Goal: Register for event/course

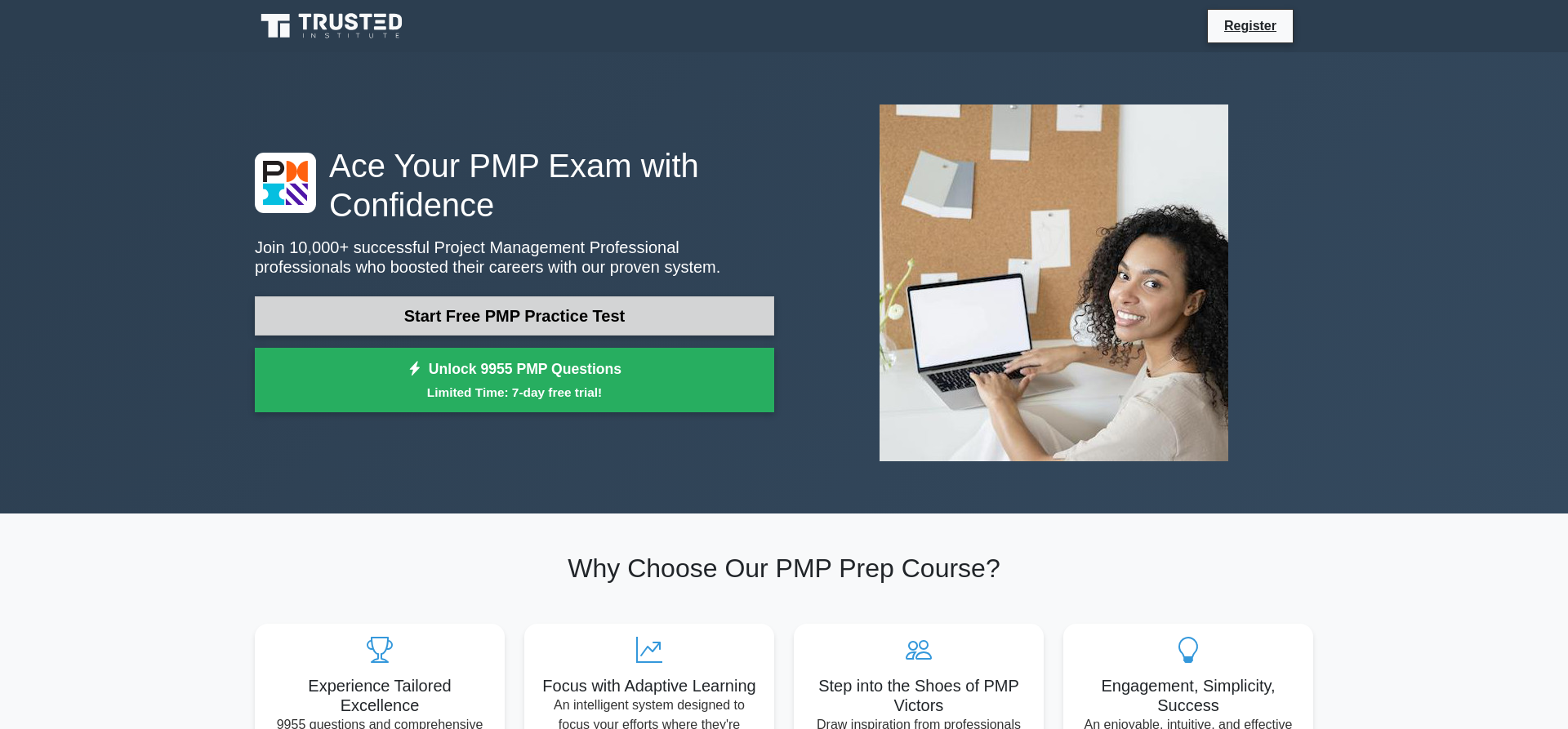
click at [525, 320] on link "Start Free PMP Practice Test" at bounding box center [513, 316] width 519 height 40
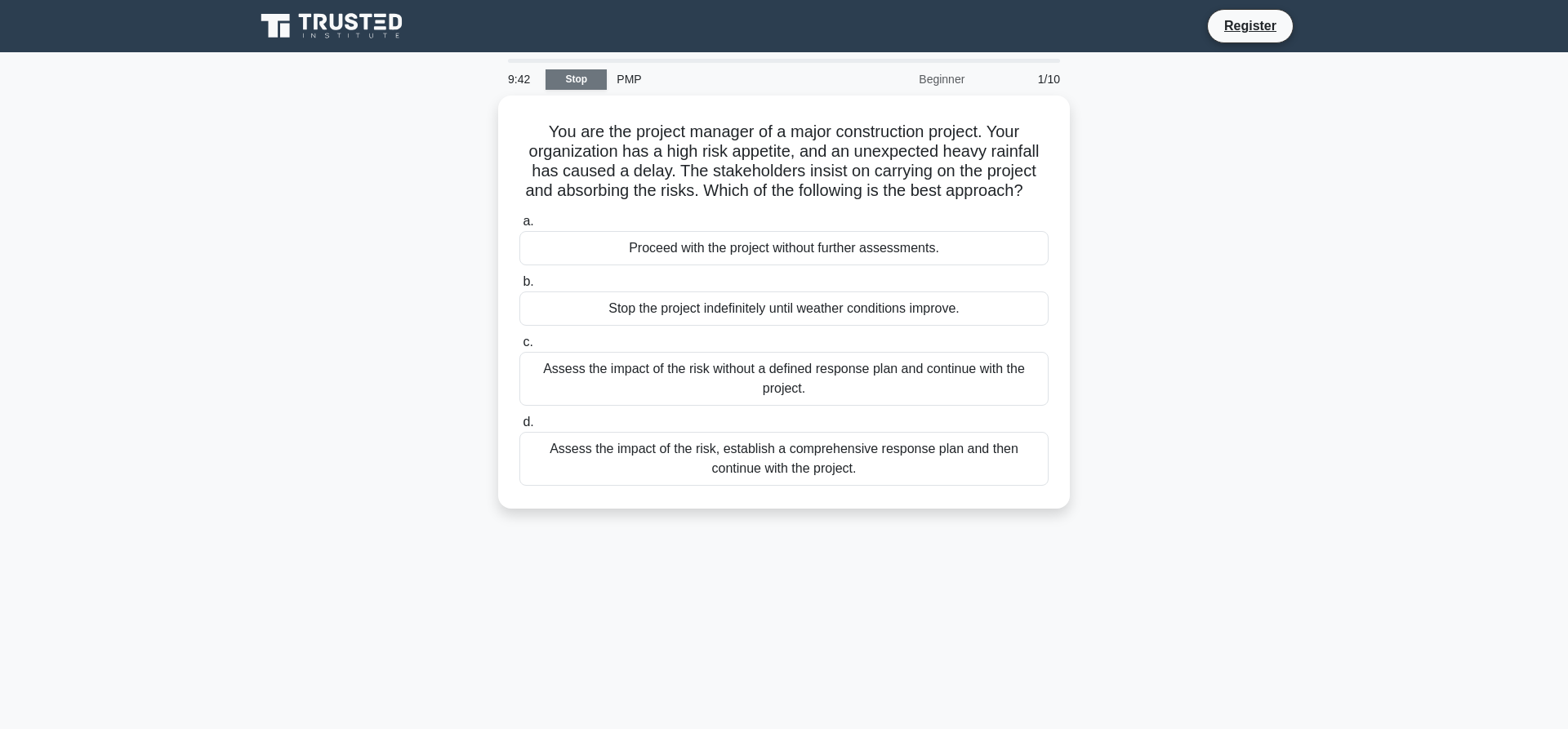
click at [603, 75] on link "Stop" at bounding box center [576, 79] width 61 height 20
